Goal: Task Accomplishment & Management: Use online tool/utility

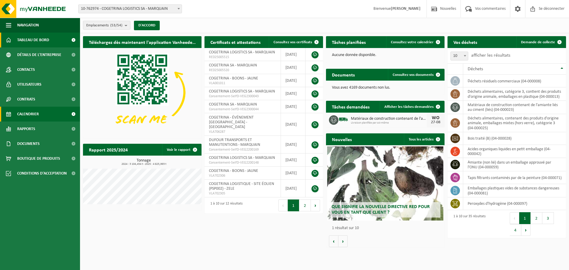
click at [32, 116] on font "Calendrier" at bounding box center [28, 114] width 22 height 4
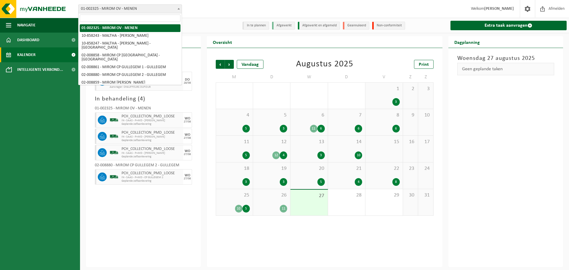
click at [121, 10] on span "01-002325 - MIROM OV - MENEN" at bounding box center [129, 9] width 103 height 8
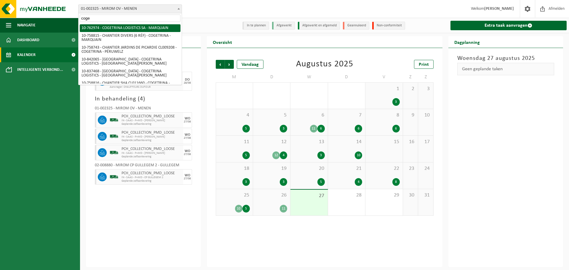
type input "coge"
select select "17600"
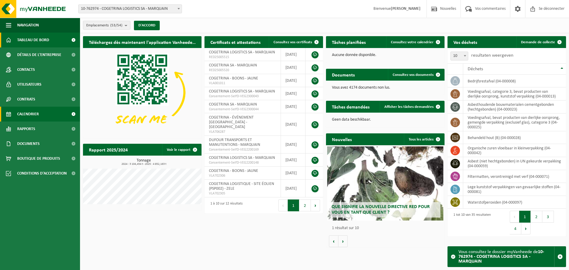
click at [28, 118] on span "Calendrier" at bounding box center [28, 114] width 22 height 15
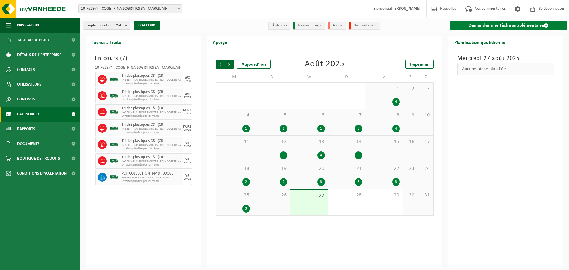
click at [510, 27] on font "Demander une tâche supplémentaire" at bounding box center [505, 25] width 75 height 5
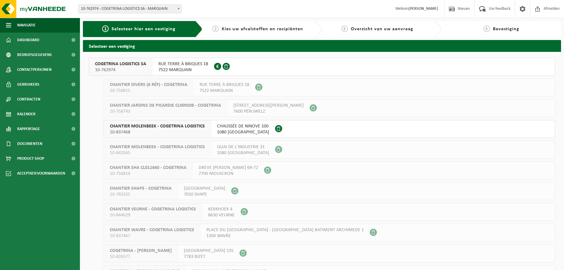
click at [169, 62] on span "RUE TERRE À BRIQUES 18" at bounding box center [183, 64] width 50 height 6
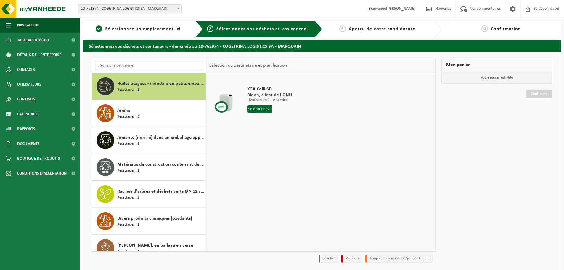
click at [159, 69] on input "text" at bounding box center [149, 65] width 108 height 9
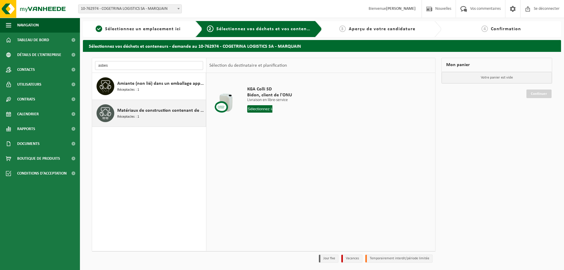
type input "asbes"
click at [152, 109] on font "Matériaux de construction contenant de l'amiante liés au ciment (liés)" at bounding box center [188, 110] width 142 height 5
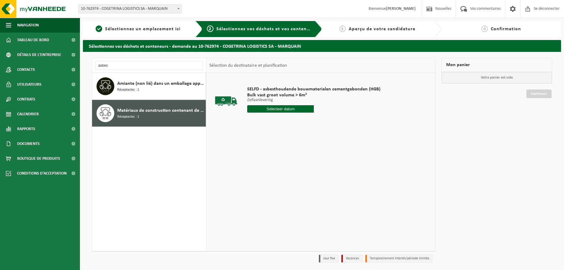
click at [256, 113] on div "SELFD - asbesthoudende bouwmaterialen cementgebonden (HGB) Bulk vast groot volu…" at bounding box center [313, 100] width 139 height 41
click at [258, 109] on input "text" at bounding box center [287, 108] width 80 height 7
click at [284, 186] on font "28" at bounding box center [285, 186] width 5 height 5
type input "Van 2025-08-28"
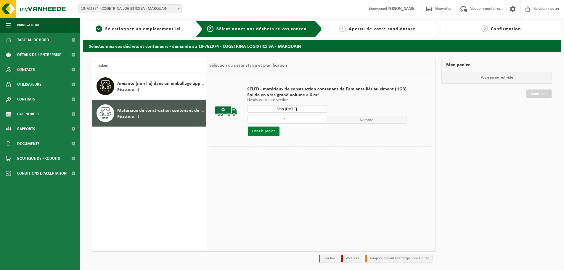
click at [265, 126] on div "1 Nombre Dans le panier" at bounding box center [326, 126] width 159 height 20
click at [265, 129] on font "Dans le panier" at bounding box center [263, 131] width 23 height 4
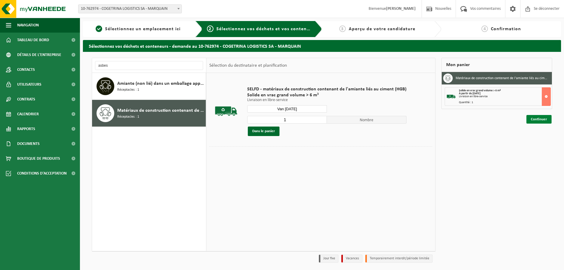
click at [533, 119] on font "Continuer" at bounding box center [539, 119] width 16 height 4
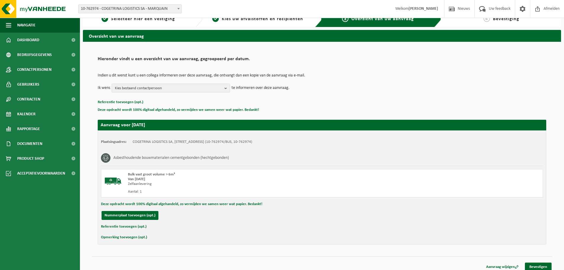
scroll to position [15, 0]
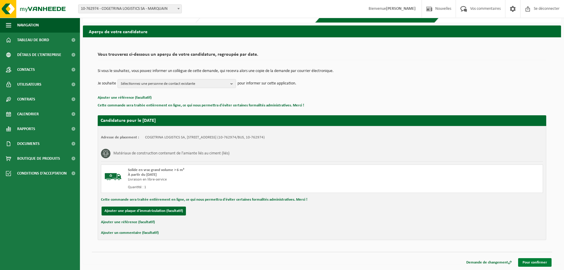
click at [531, 262] on font "Pour confirmer" at bounding box center [535, 262] width 25 height 4
